Goal: Task Accomplishment & Management: Manage account settings

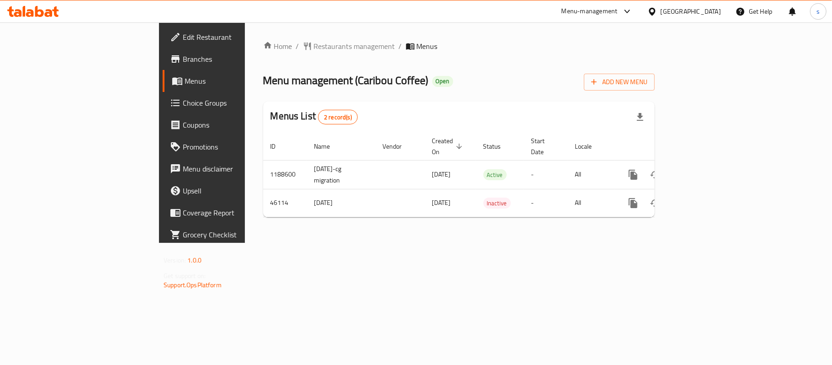
click at [183, 97] on span "Choice Groups" at bounding box center [237, 102] width 108 height 11
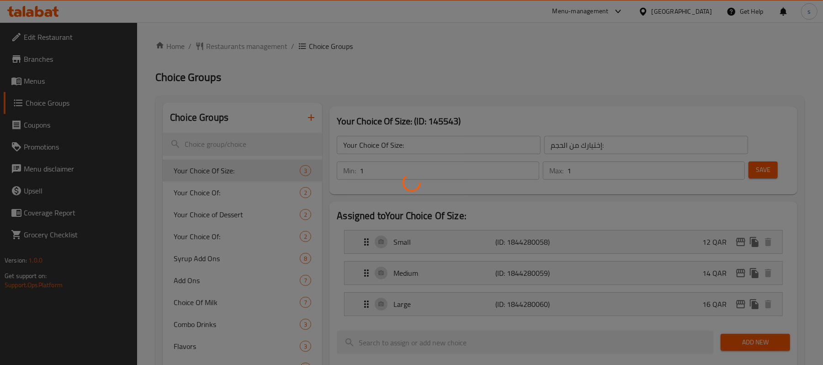
click at [222, 146] on div at bounding box center [411, 182] width 823 height 365
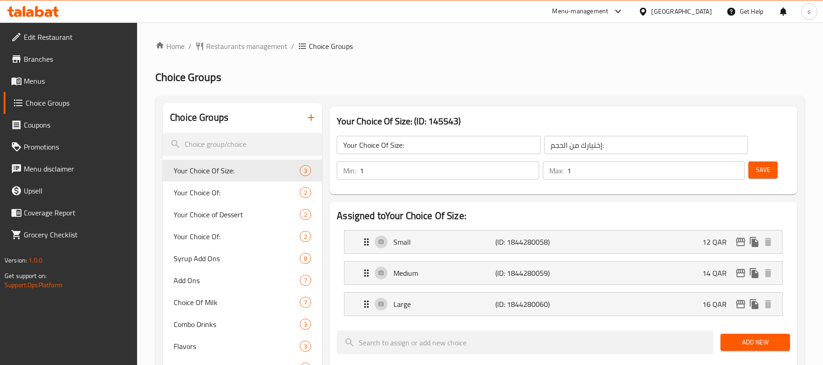
click at [206, 142] on input "search" at bounding box center [242, 143] width 159 height 23
paste input "Select milk"
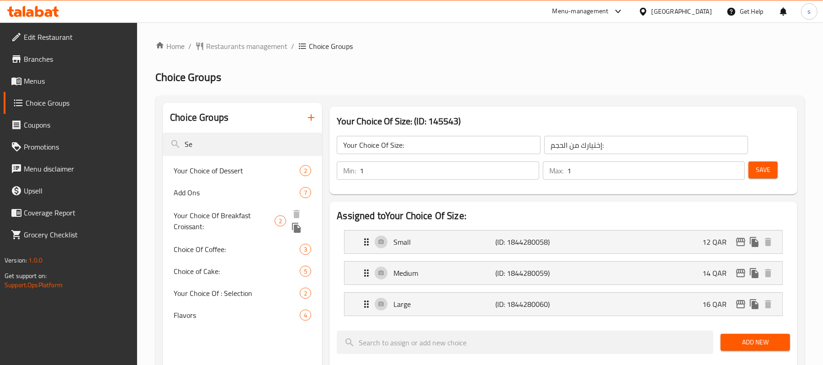
type input "S"
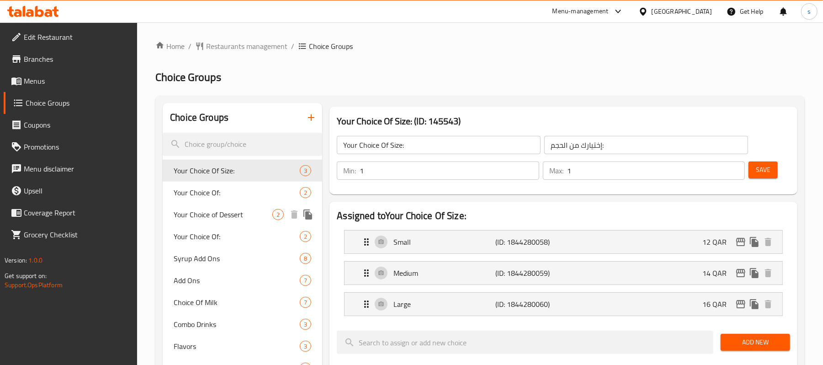
paste input "Select milk"
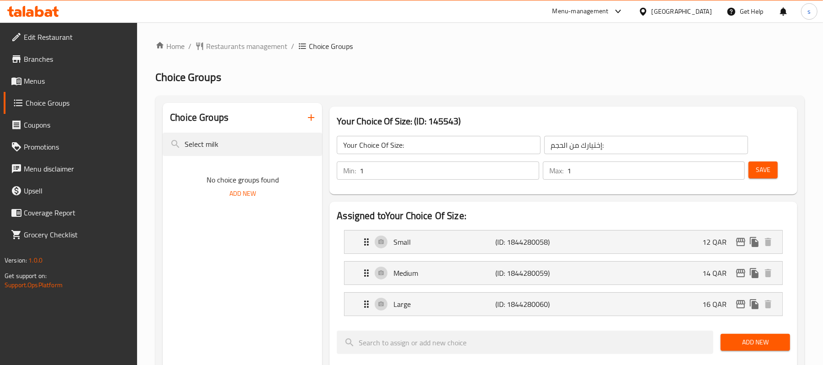
drag, startPoint x: 204, startPoint y: 145, endPoint x: 147, endPoint y: 147, distance: 57.1
click at [148, 147] on div "Home / Restaurants management / Choice Groups Choice Groups Choice Groups Selec…" at bounding box center [480, 366] width 686 height 689
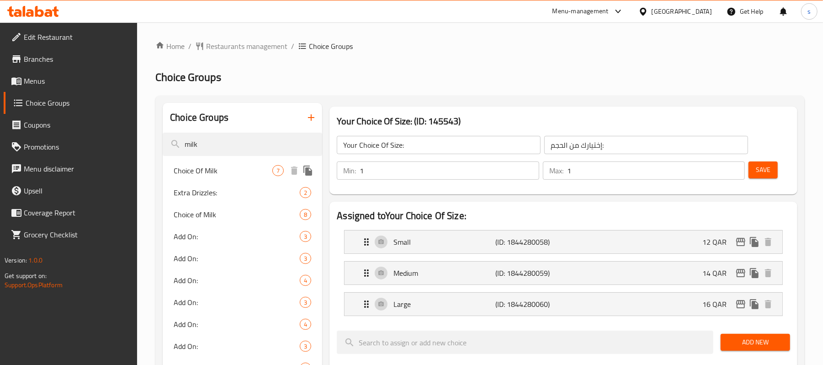
type input "milk"
click at [231, 169] on span "Choice Of Milk" at bounding box center [223, 170] width 99 height 11
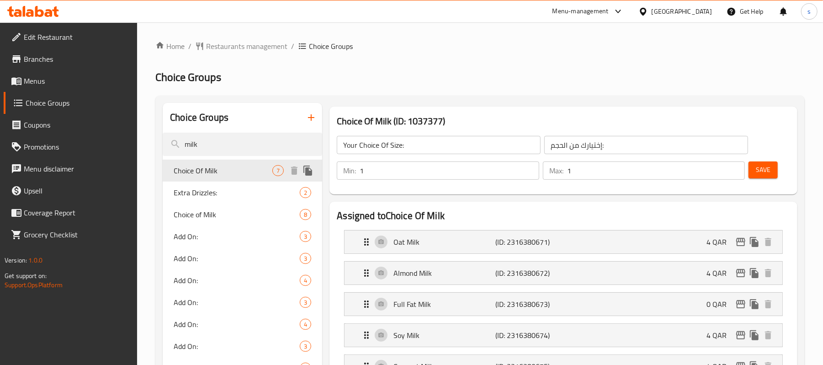
type input "Choice Of Milk"
type input "اختيار حليب"
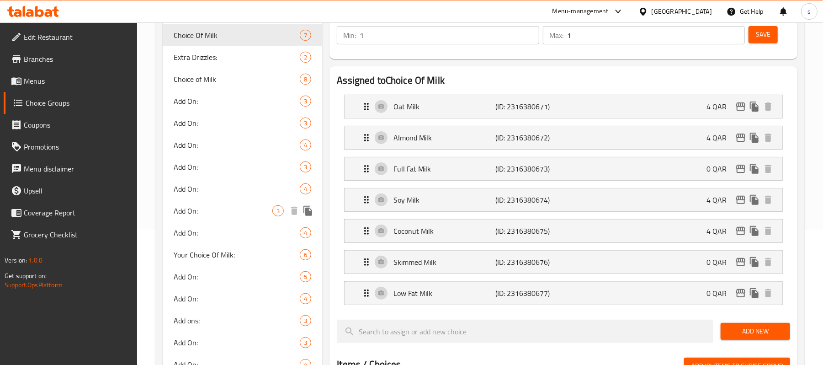
scroll to position [61, 0]
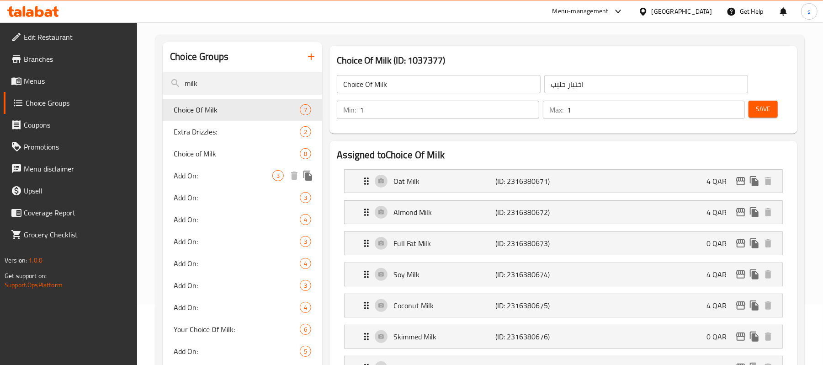
click at [198, 175] on span "Add On:" at bounding box center [223, 175] width 99 height 11
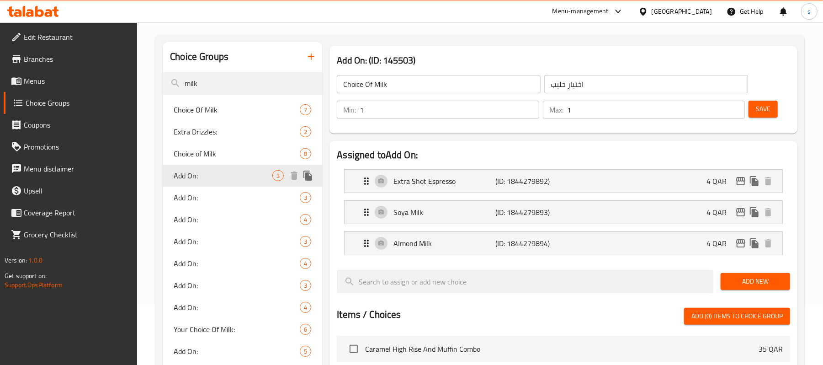
type input "Add On:"
type input "الاضافات:"
type input "0"
click at [199, 192] on span "Add On:" at bounding box center [223, 197] width 99 height 11
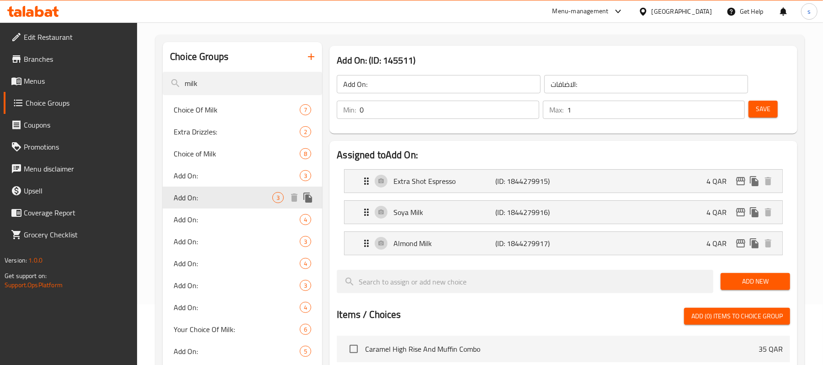
scroll to position [122, 0]
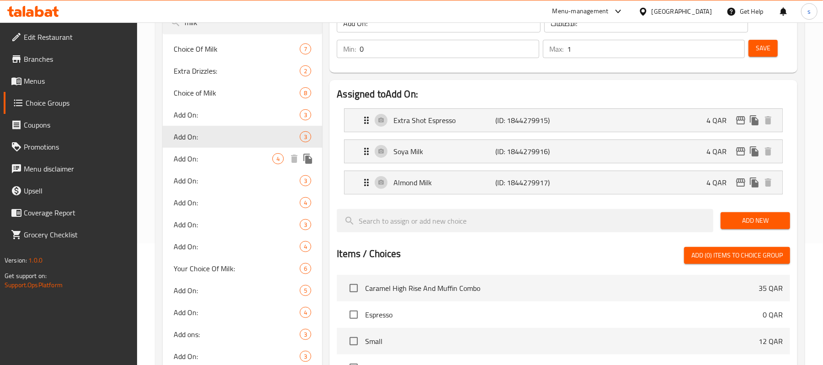
click at [196, 162] on span "Add On:" at bounding box center [223, 158] width 99 height 11
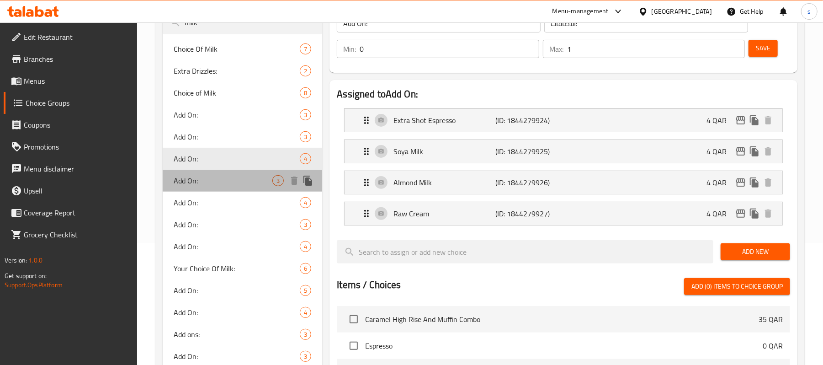
click at [196, 183] on span "Add On:" at bounding box center [223, 180] width 99 height 11
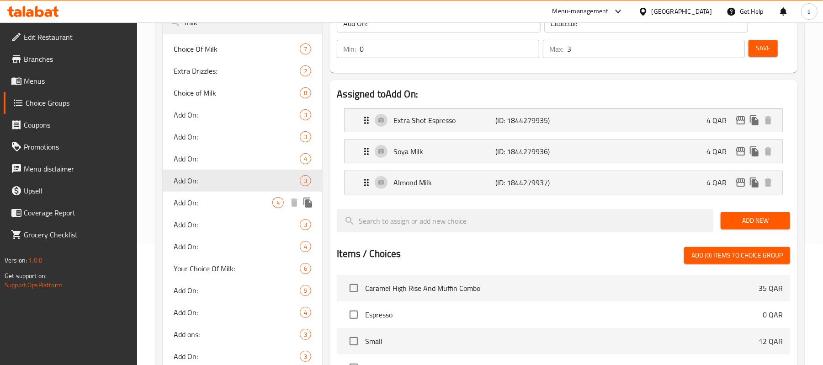
click at [193, 197] on span "Add On:" at bounding box center [223, 202] width 99 height 11
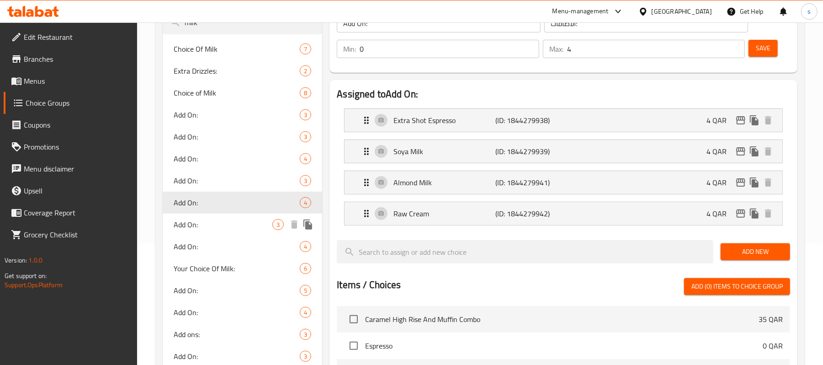
click at [193, 228] on span "Add On:" at bounding box center [223, 224] width 99 height 11
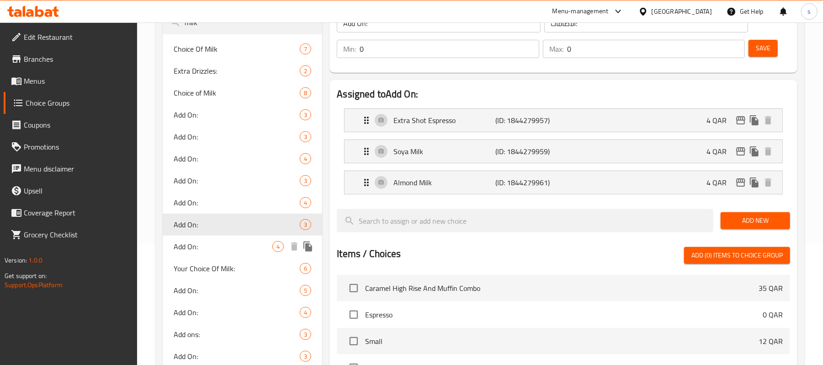
click at [194, 247] on span "Add On:" at bounding box center [223, 246] width 99 height 11
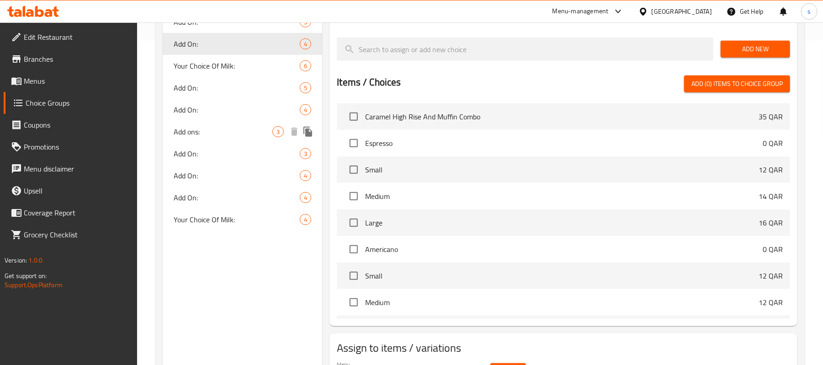
scroll to position [365, 0]
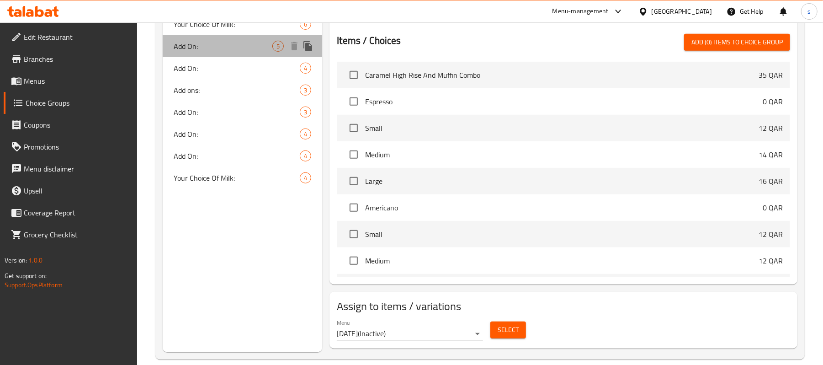
click at [209, 51] on span "Add On:" at bounding box center [223, 46] width 99 height 11
type input "3"
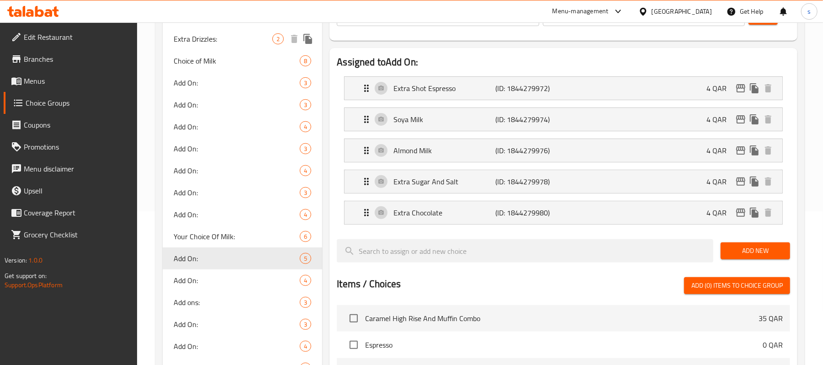
scroll to position [183, 0]
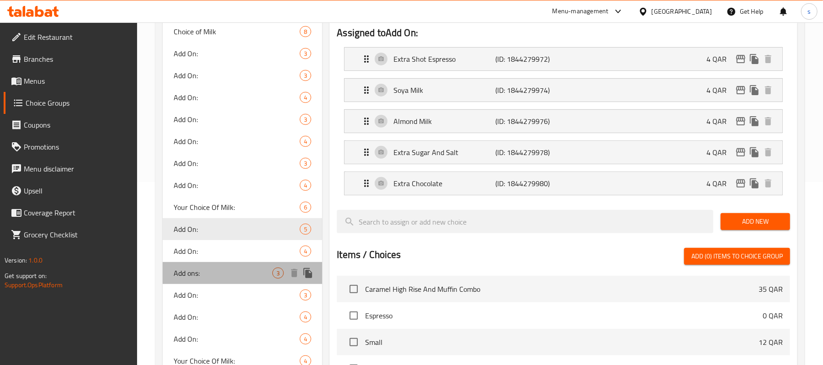
click at [199, 265] on div "Add ons: 3" at bounding box center [242, 273] width 159 height 22
type input "Add ons:"
type input "اضافات:"
type input "1"
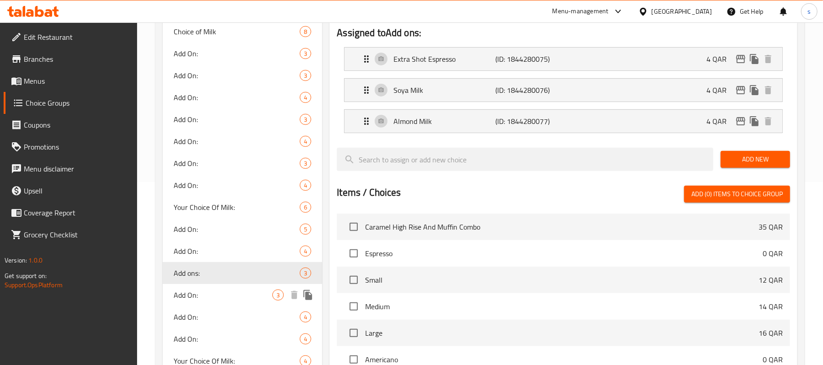
click at [195, 293] on span "Add On:" at bounding box center [223, 294] width 99 height 11
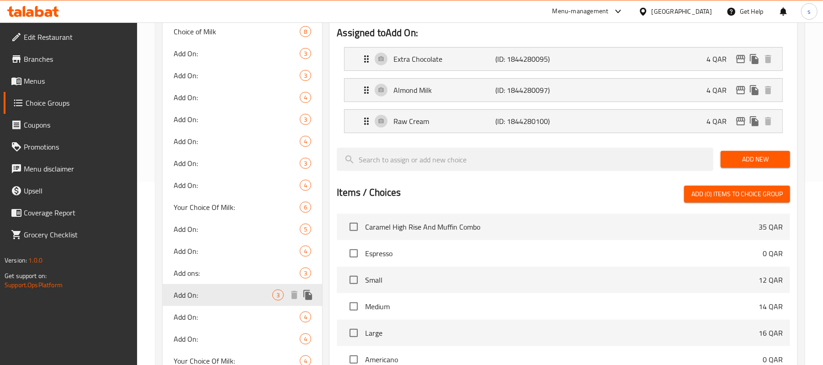
type input "Add On:"
type input "الاضافات:"
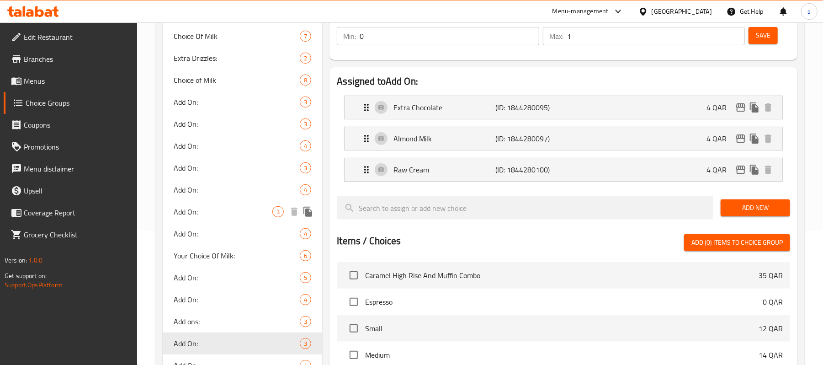
scroll to position [243, 0]
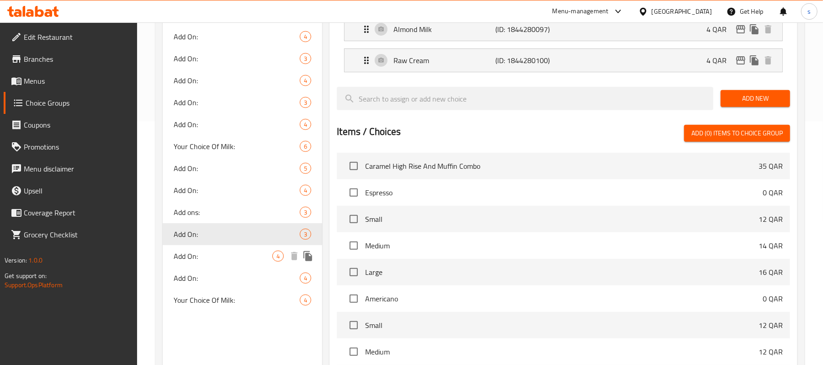
click at [191, 261] on span "Add On:" at bounding box center [223, 255] width 99 height 11
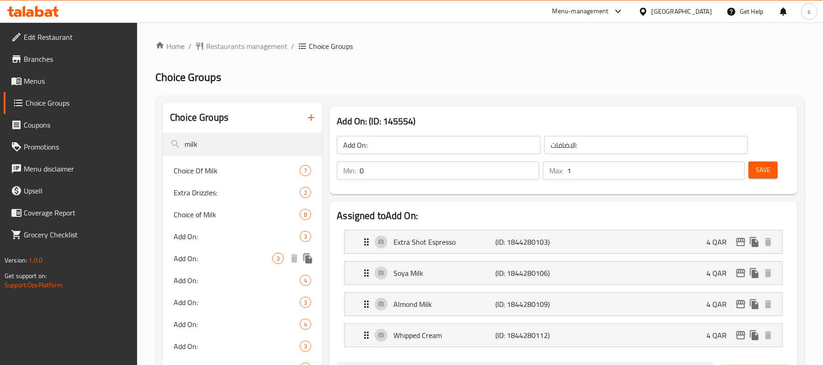
scroll to position [304, 0]
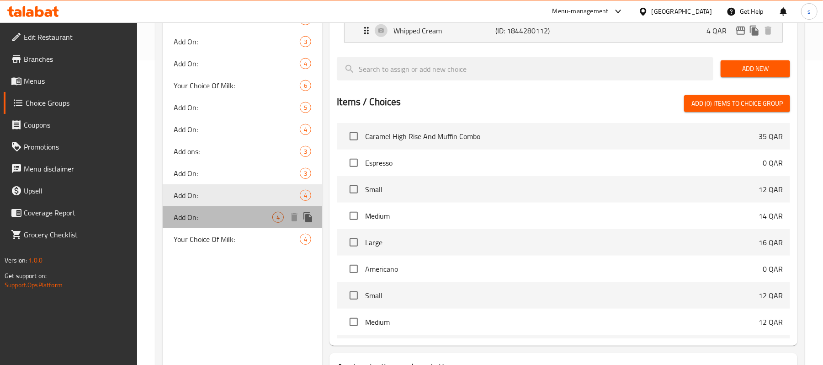
click at [199, 217] on span "Add On:" at bounding box center [223, 217] width 99 height 11
type input "2"
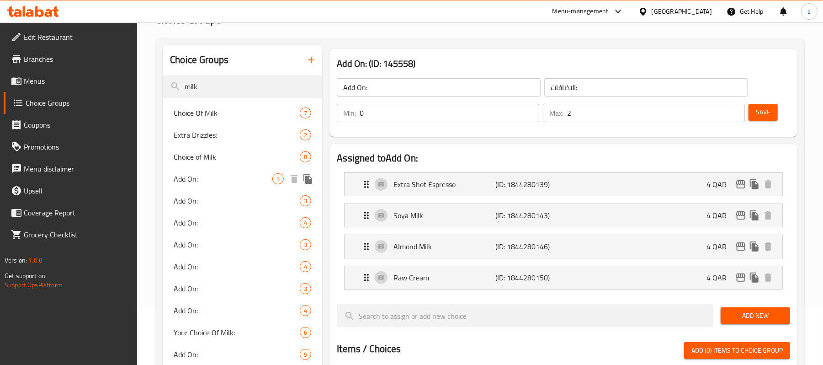
scroll to position [0, 0]
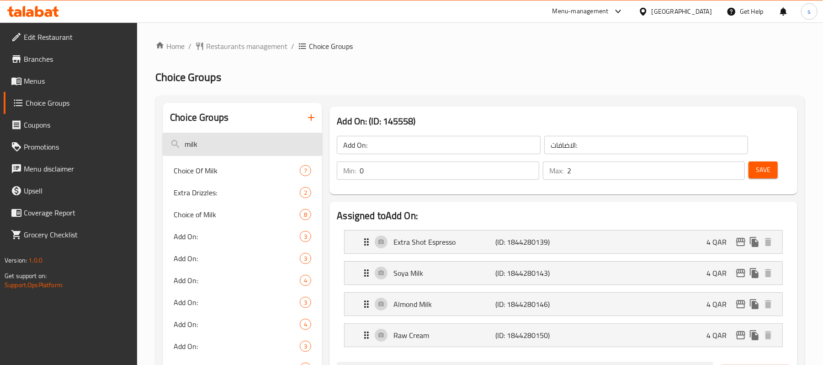
click at [207, 145] on input "milk" at bounding box center [242, 143] width 159 height 23
click at [206, 143] on input "milk" at bounding box center [242, 143] width 159 height 23
paste input "Drink additives"
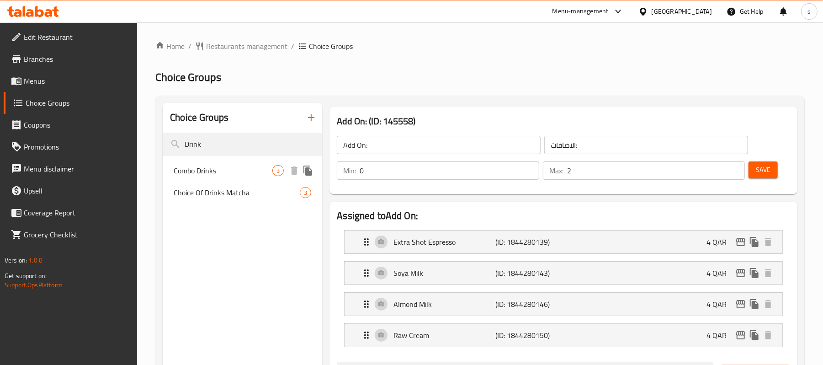
type input "Drink"
click at [222, 169] on span "Combo Drinks" at bounding box center [223, 170] width 99 height 11
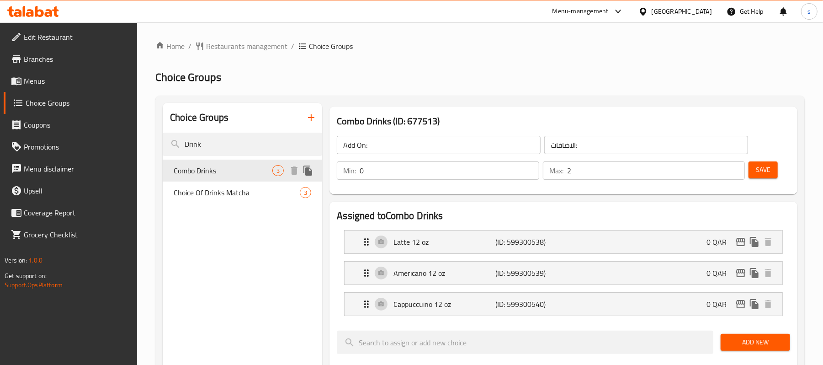
type input "Combo Drinks"
type input "مشروبات كومبو"
type input "1"
click at [225, 194] on span "Choice Of Drinks Matcha" at bounding box center [223, 192] width 99 height 11
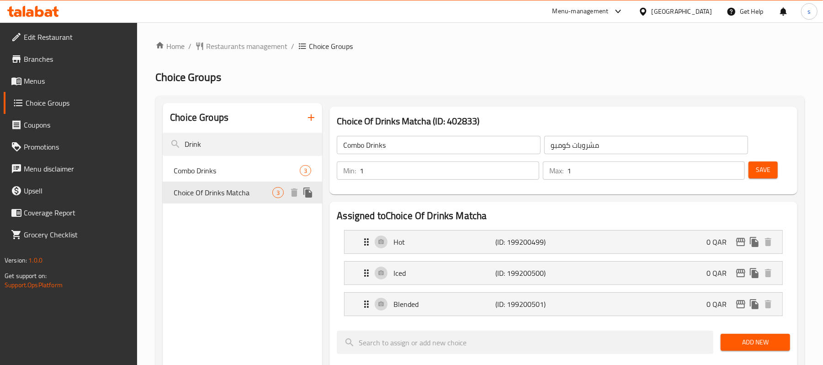
type input "Choice Of Drinks Matcha"
type input "اختيار المشروبات ماتشا"
click at [216, 169] on span "Combo Drinks" at bounding box center [223, 170] width 99 height 11
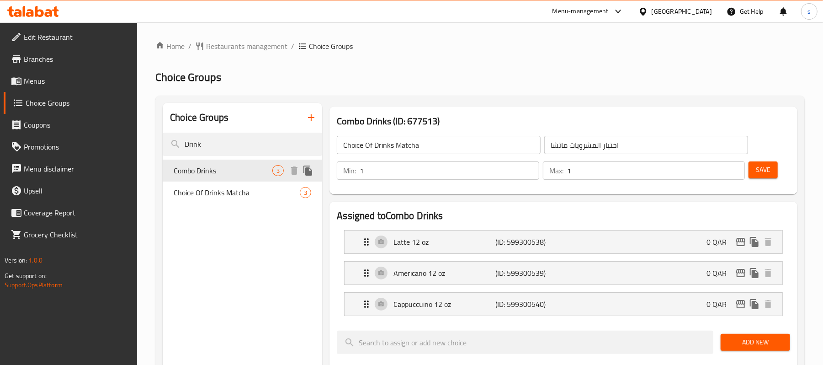
type input "Combo Drinks"
type input "مشروبات كومبو"
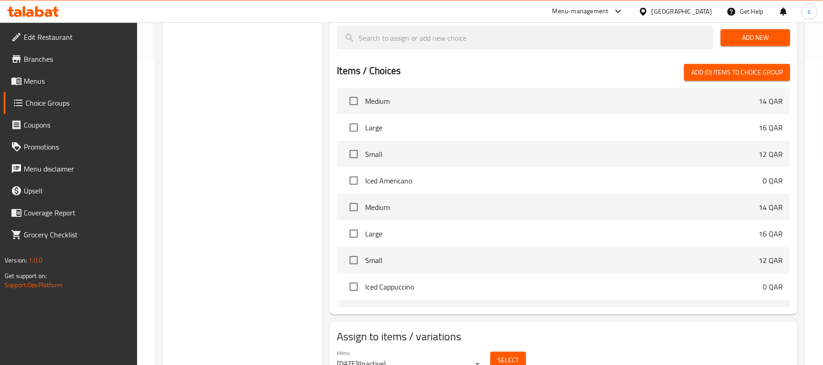
scroll to position [852, 0]
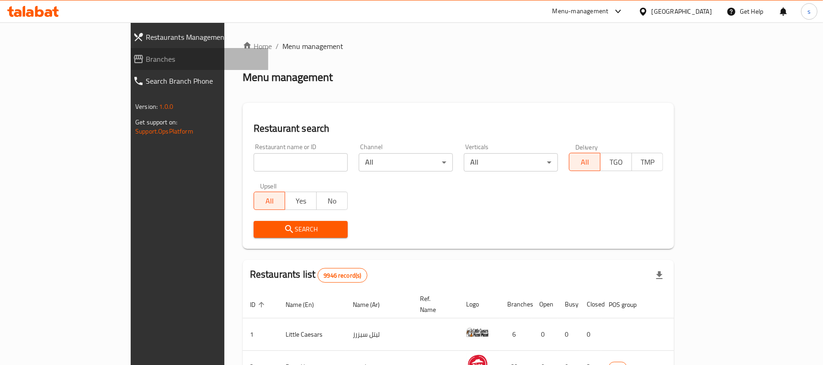
click at [146, 64] on span "Branches" at bounding box center [203, 58] width 115 height 11
